Goal: Find specific page/section: Find specific page/section

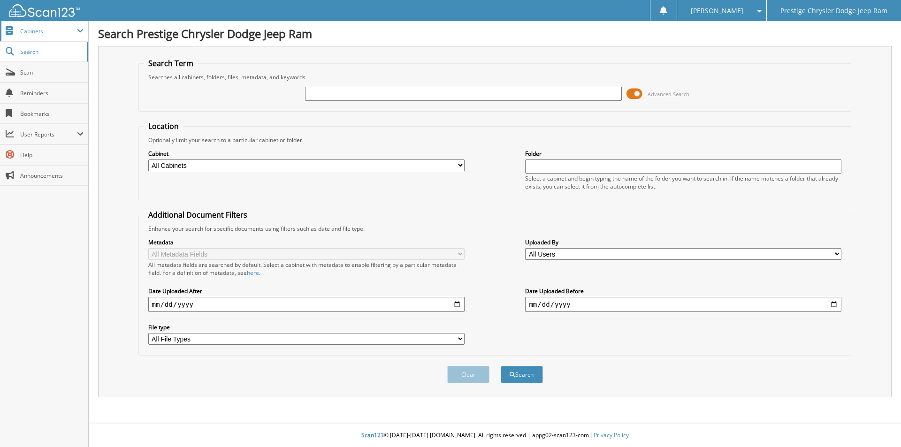
click at [36, 28] on span "Cabinets" at bounding box center [48, 31] width 57 height 8
click at [27, 92] on span "Search" at bounding box center [51, 92] width 62 height 8
type input "44044A"
click at [501, 366] on button "Search" at bounding box center [522, 374] width 42 height 17
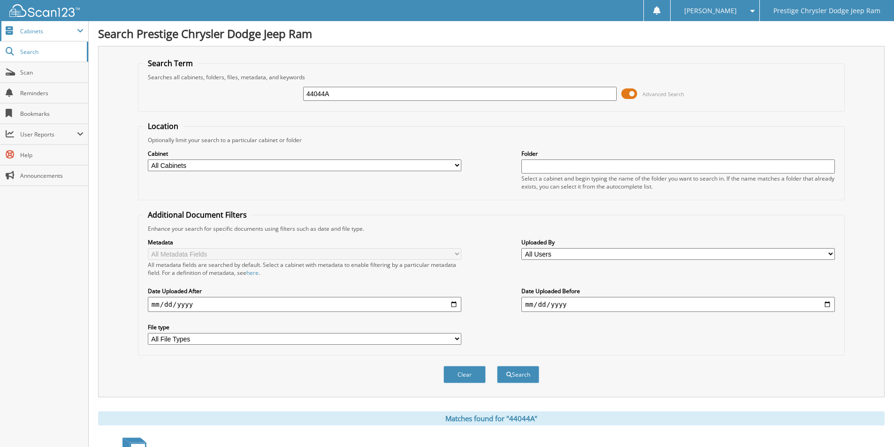
click at [29, 31] on span "Cabinets" at bounding box center [48, 31] width 57 height 8
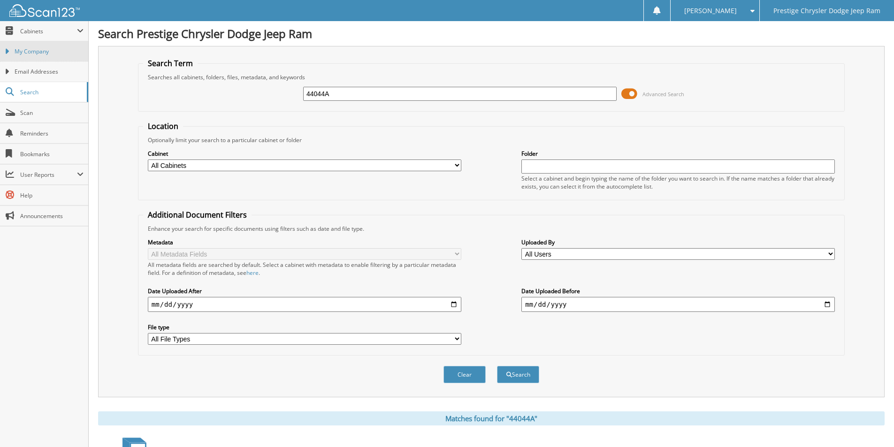
click at [28, 50] on span "My Company" at bounding box center [49, 51] width 69 height 8
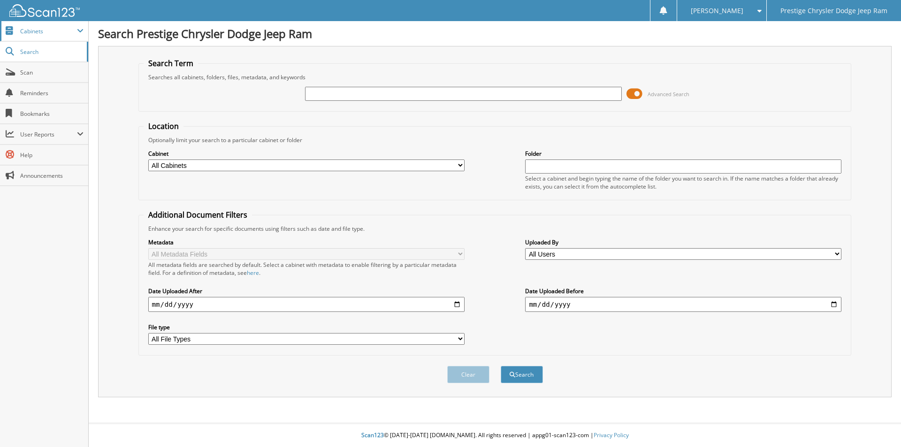
click at [39, 33] on span "Cabinets" at bounding box center [48, 31] width 57 height 8
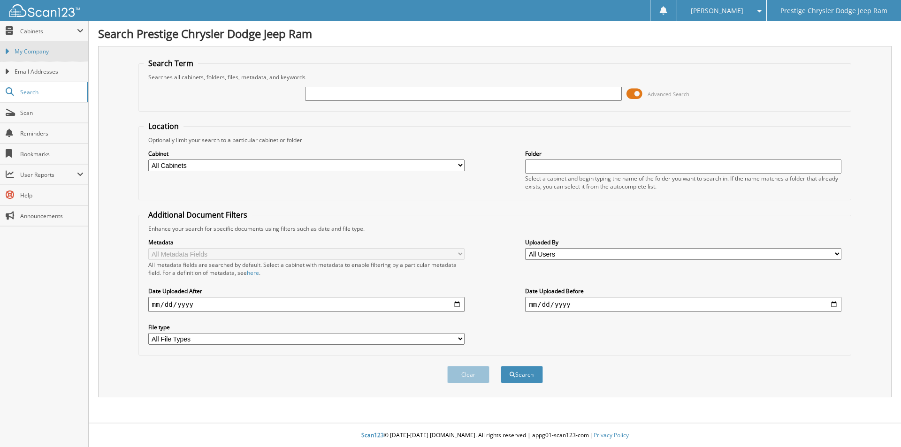
click at [34, 52] on span "My Company" at bounding box center [49, 51] width 69 height 8
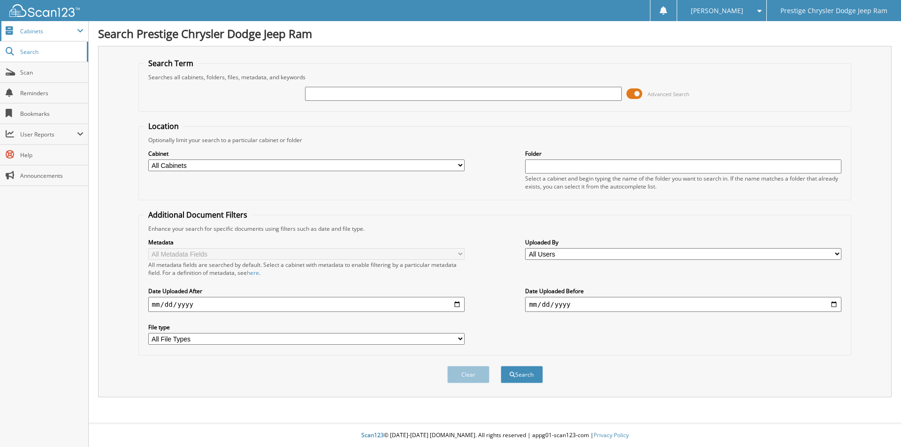
click at [32, 32] on span "Cabinets" at bounding box center [48, 31] width 57 height 8
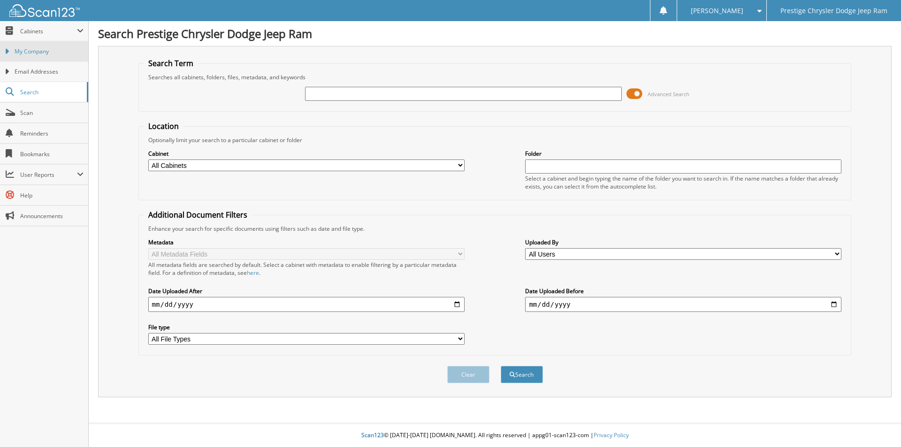
click at [38, 54] on span "My Company" at bounding box center [49, 51] width 69 height 8
